Goal: Navigation & Orientation: Find specific page/section

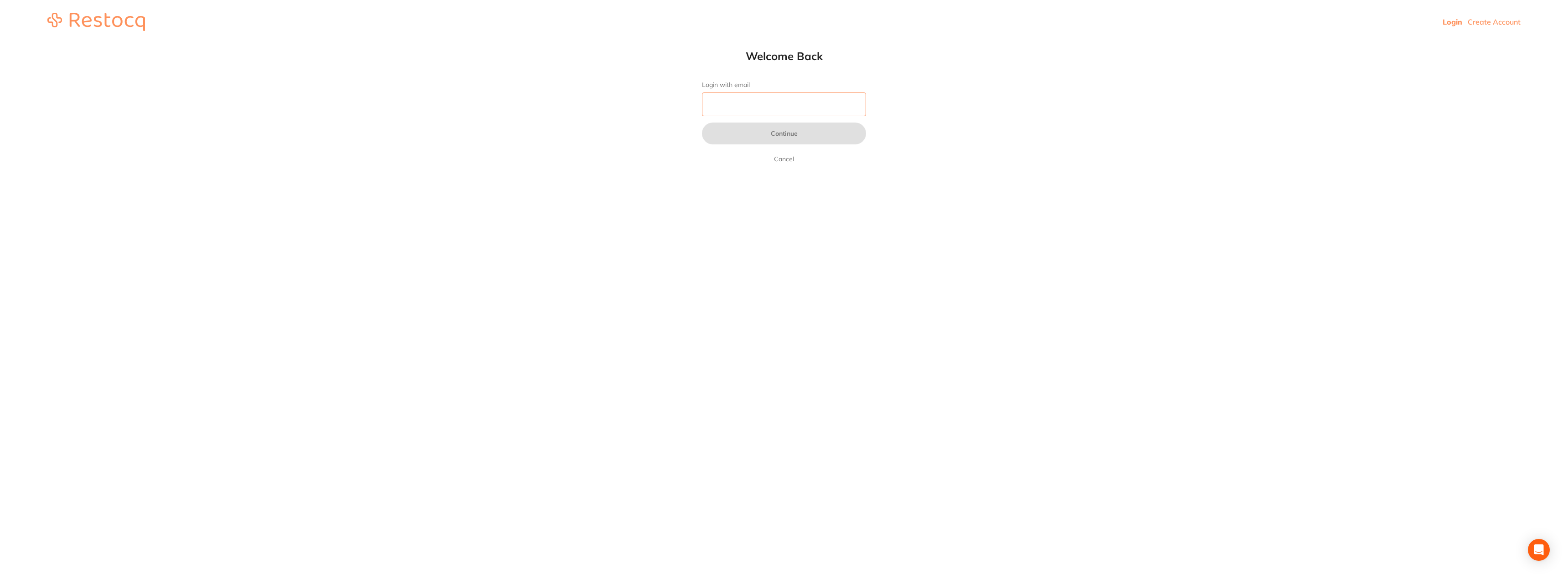
click at [747, 99] on input "Login with email" at bounding box center [784, 104] width 164 height 24
type input "[EMAIL_ADDRESS][DOMAIN_NAME]"
click at [783, 134] on button "Continue" at bounding box center [784, 133] width 164 height 22
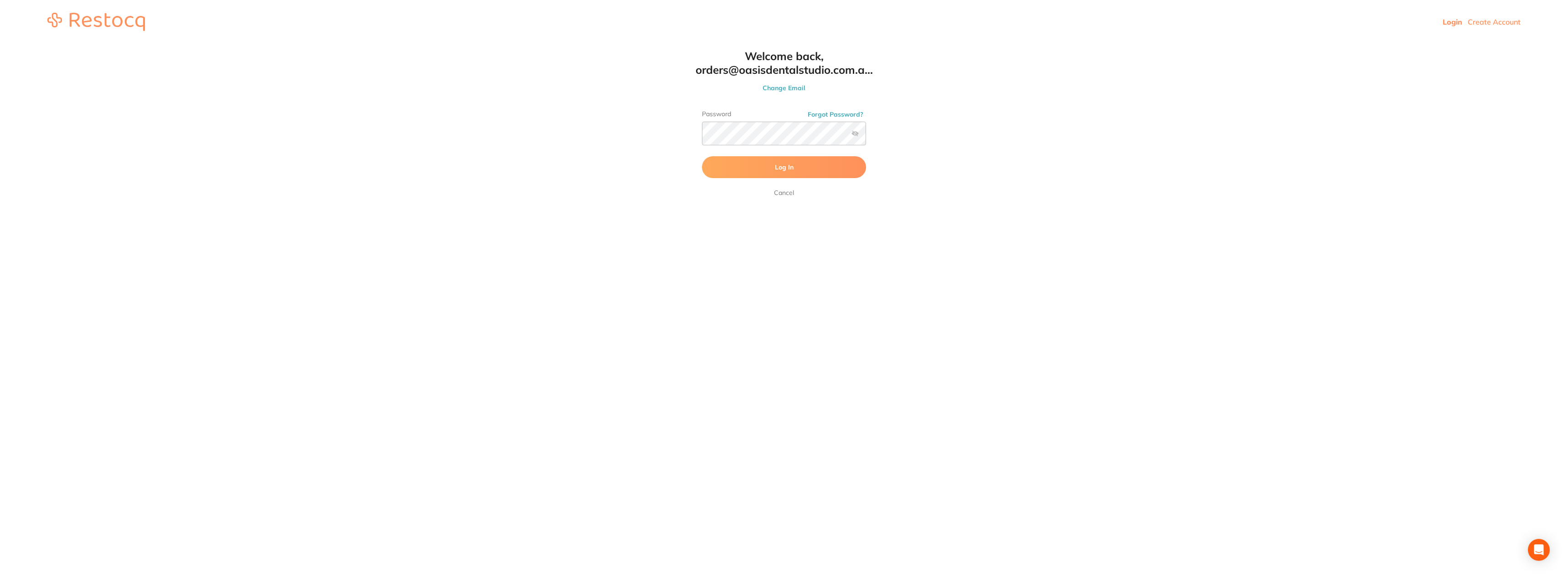
click at [800, 174] on button "Log In" at bounding box center [784, 167] width 164 height 22
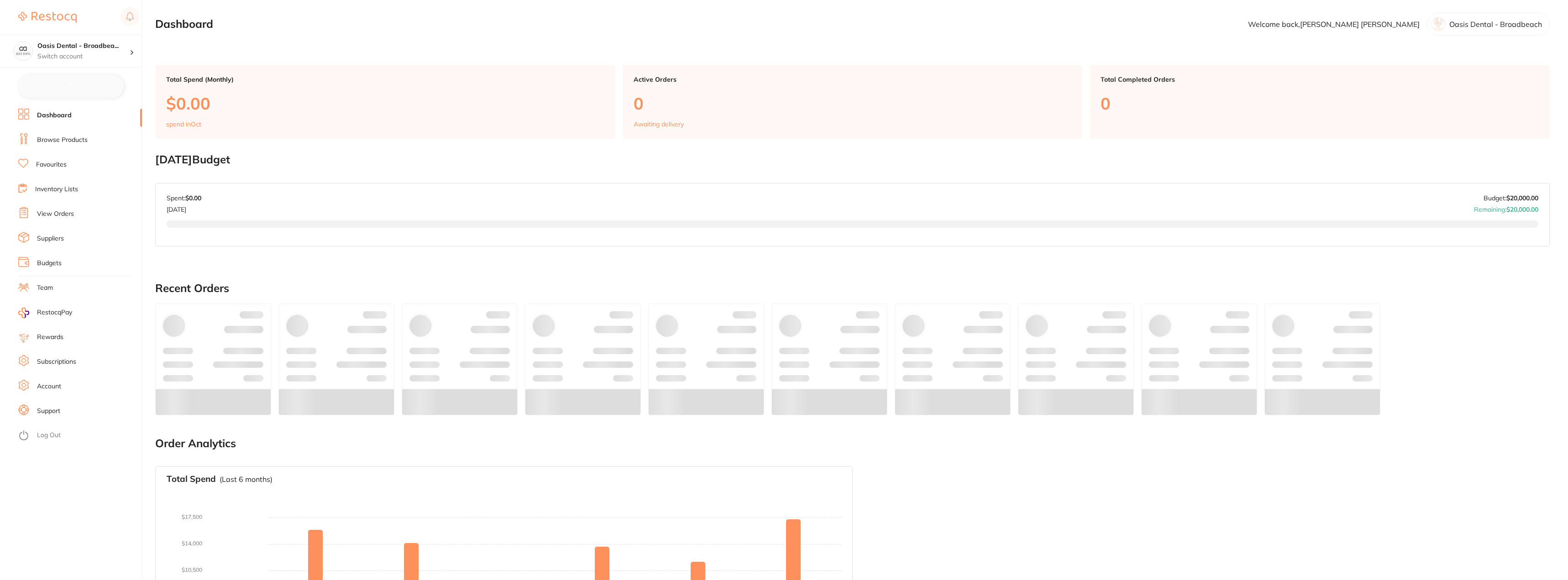
checkbox input "false"
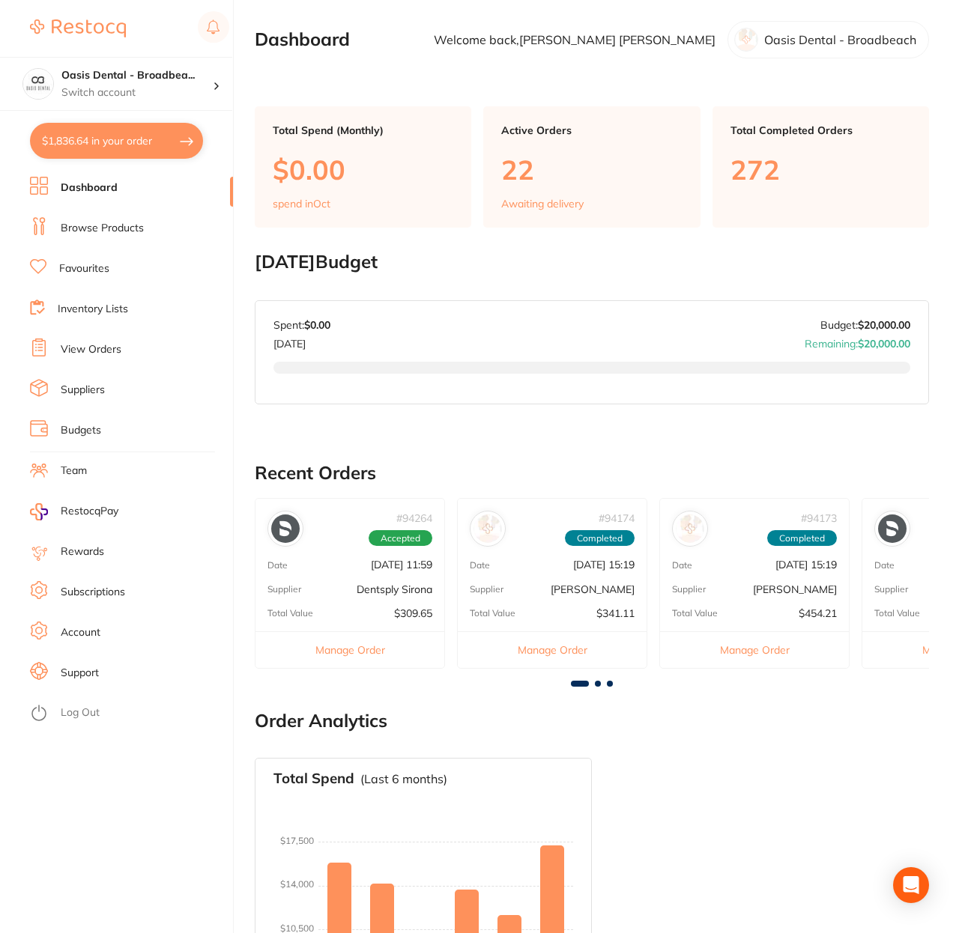
drag, startPoint x: 716, startPoint y: 753, endPoint x: 671, endPoint y: 732, distance: 49.6
click at [671, 732] on section "Order Analytics Total Spend (Last 6 months) No orders placed yet Charts will be…" at bounding box center [592, 910] width 674 height 399
drag, startPoint x: 797, startPoint y: 729, endPoint x: 692, endPoint y: 640, distance: 137.6
click at [704, 722] on h2 "Order Analytics" at bounding box center [592, 721] width 674 height 21
click at [103, 230] on link "Browse Products" at bounding box center [102, 228] width 83 height 15
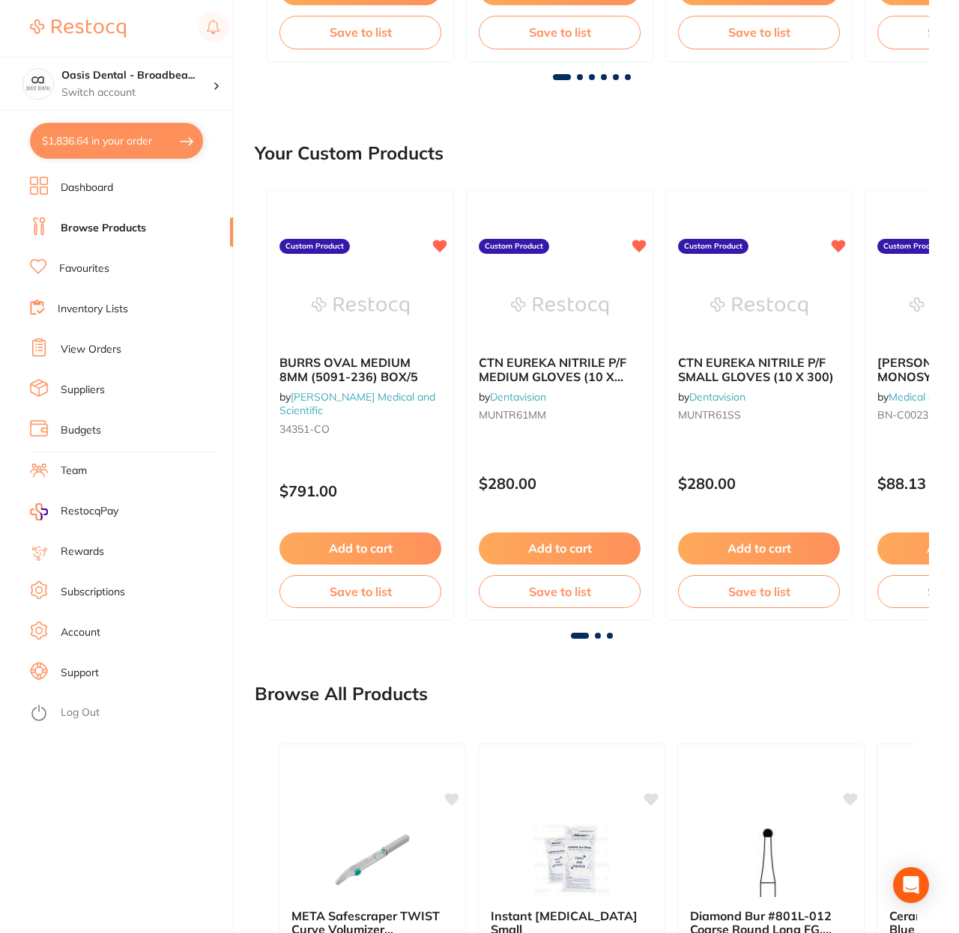
scroll to position [816, 0]
